Goal: Transaction & Acquisition: Purchase product/service

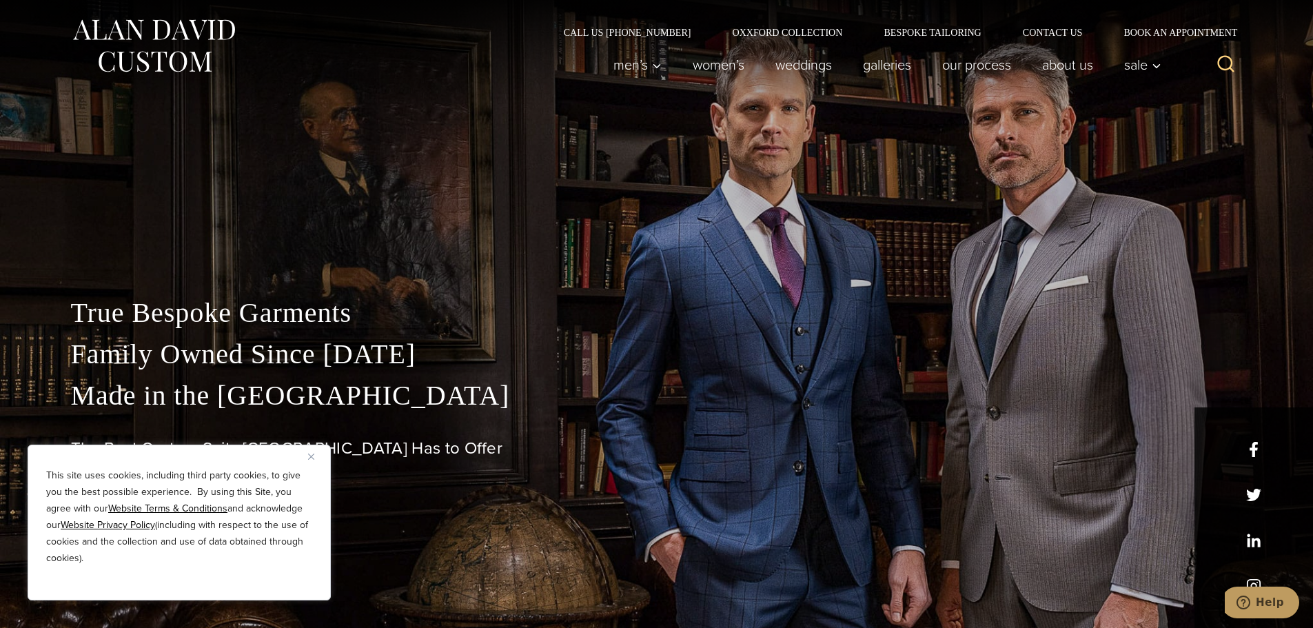
click at [312, 457] on img "Close" at bounding box center [311, 457] width 6 height 6
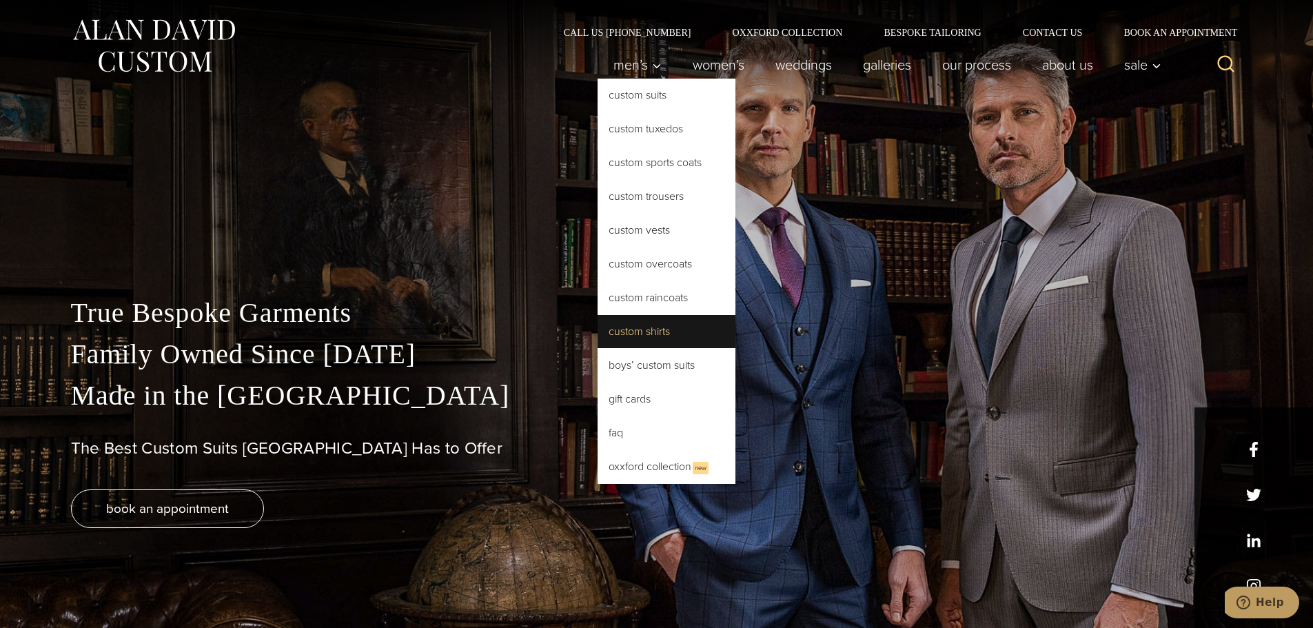
click at [660, 329] on link "Custom Shirts" at bounding box center [667, 331] width 138 height 33
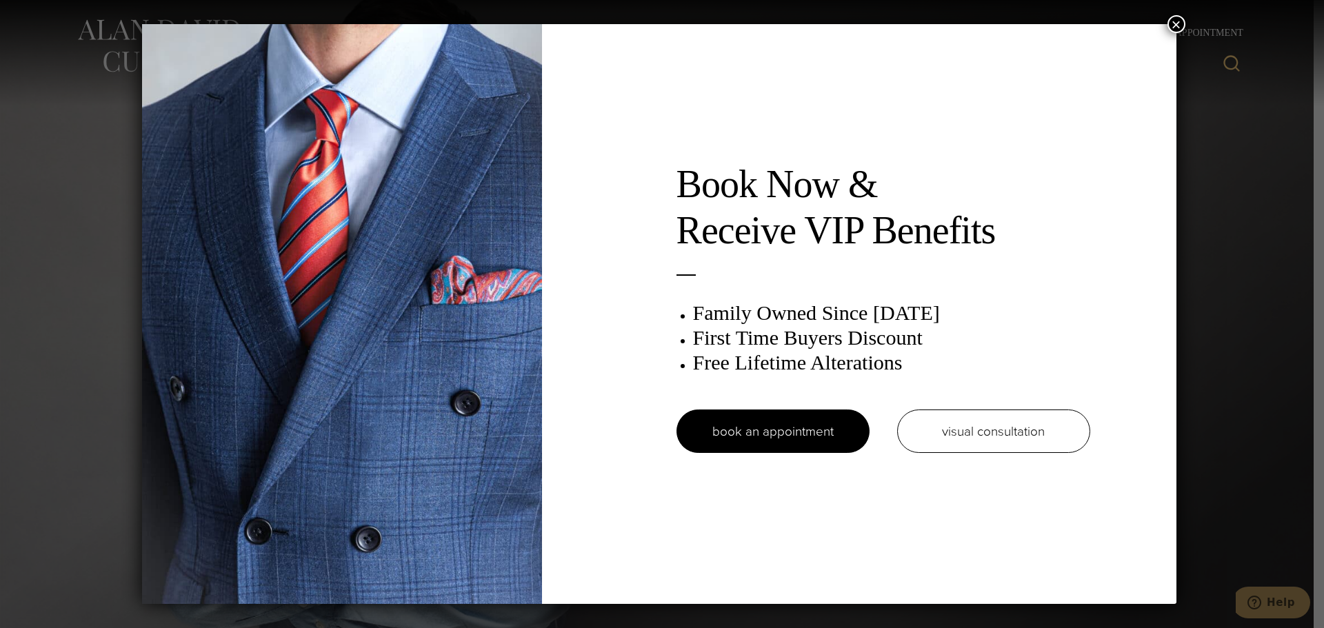
click at [1178, 23] on button "×" at bounding box center [1176, 24] width 18 height 18
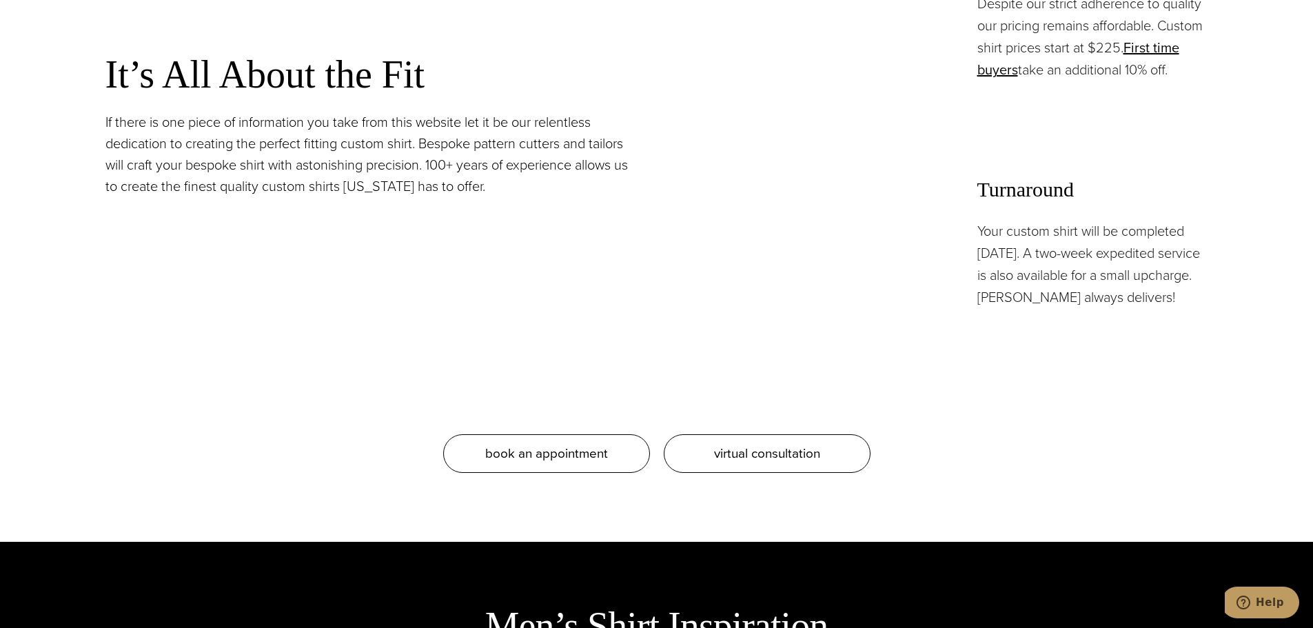
scroll to position [965, 0]
